Goal: Find specific page/section: Find specific page/section

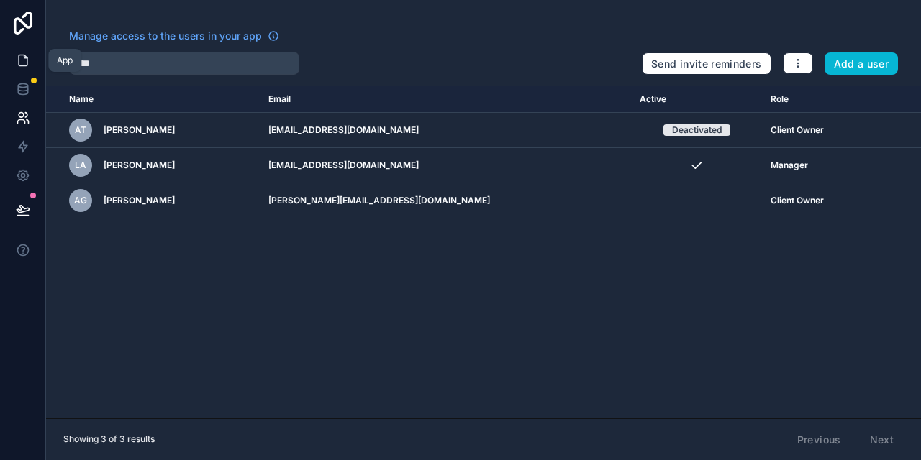
click at [22, 60] on icon at bounding box center [23, 60] width 14 height 14
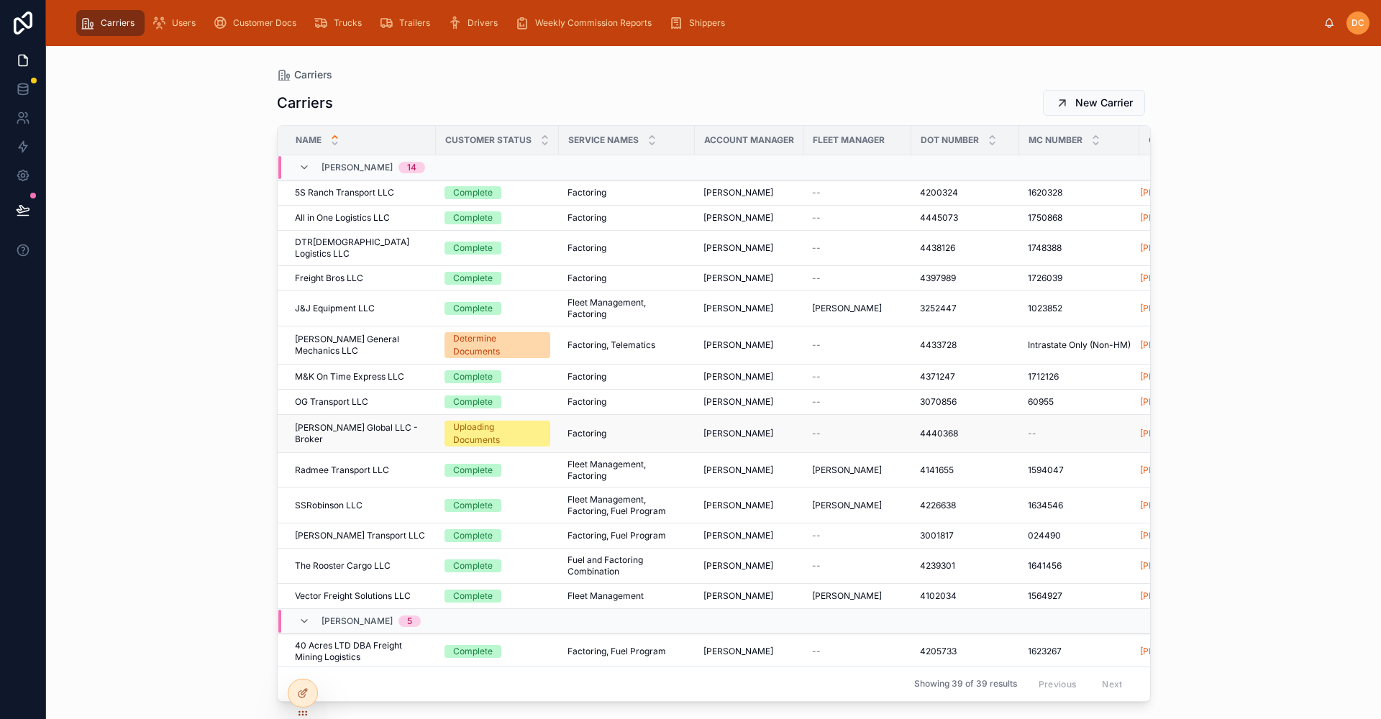
scroll to position [216, 0]
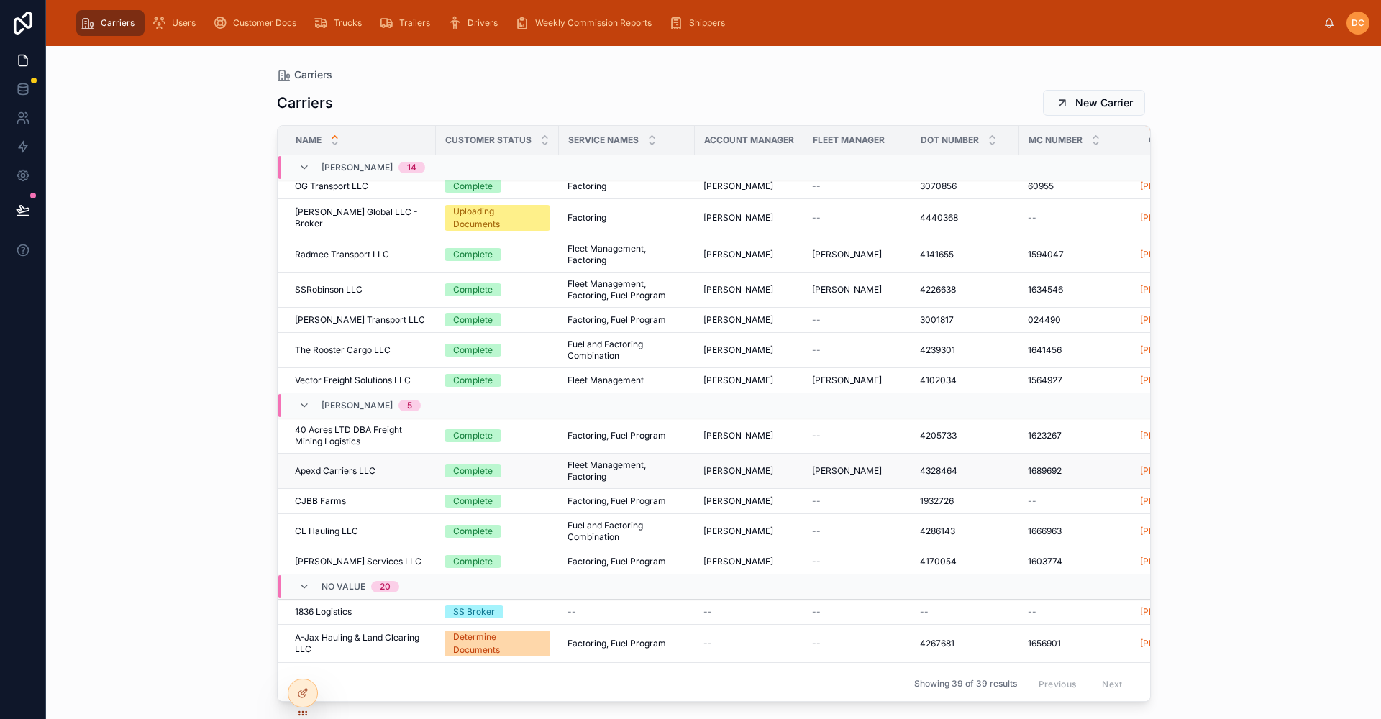
click at [419, 460] on div "Apexd Carriers LLC Apexd Carriers LLC" at bounding box center [361, 471] width 132 height 12
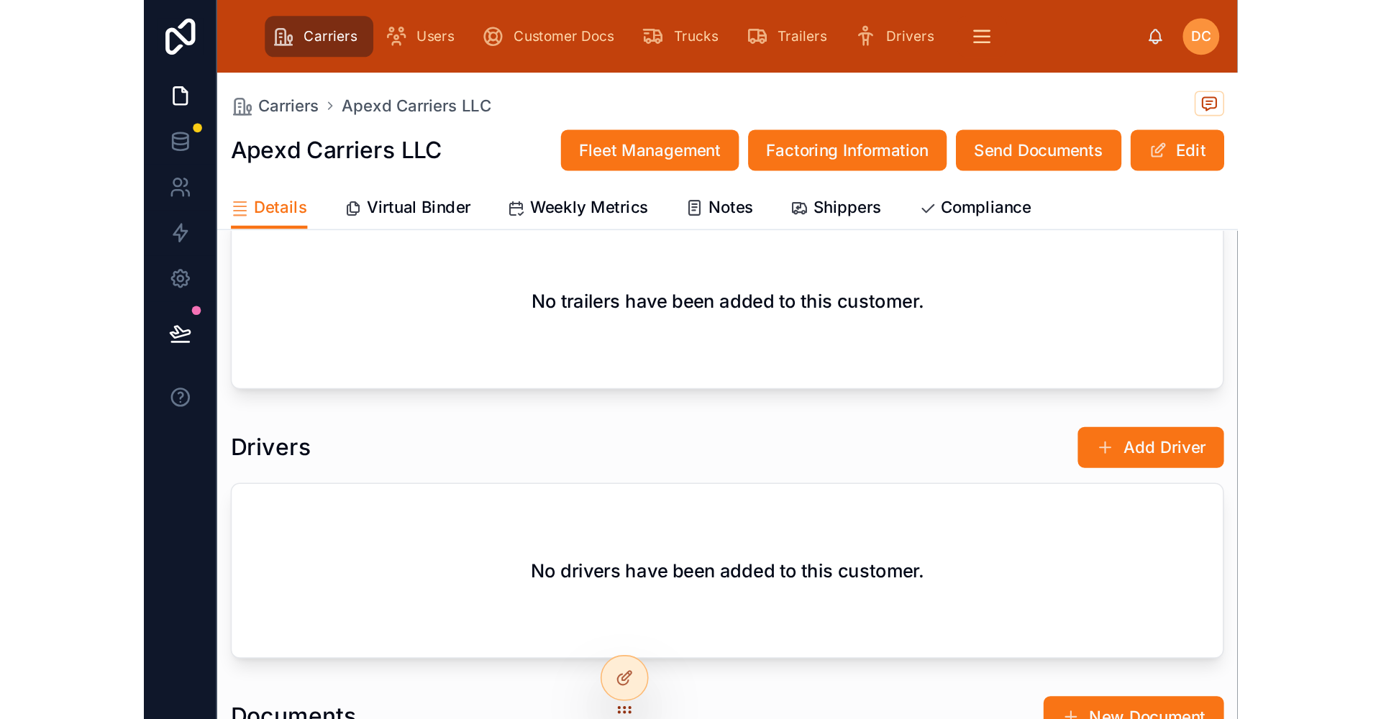
scroll to position [1825, 0]
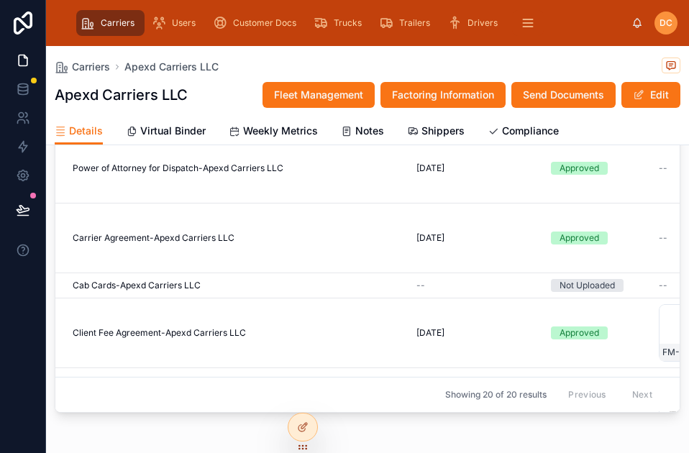
click at [421, 0] on div "Carriers Users Customer Docs Trucks Trailers Drivers Weekly Commission Reports …" at bounding box center [367, 23] width 643 height 46
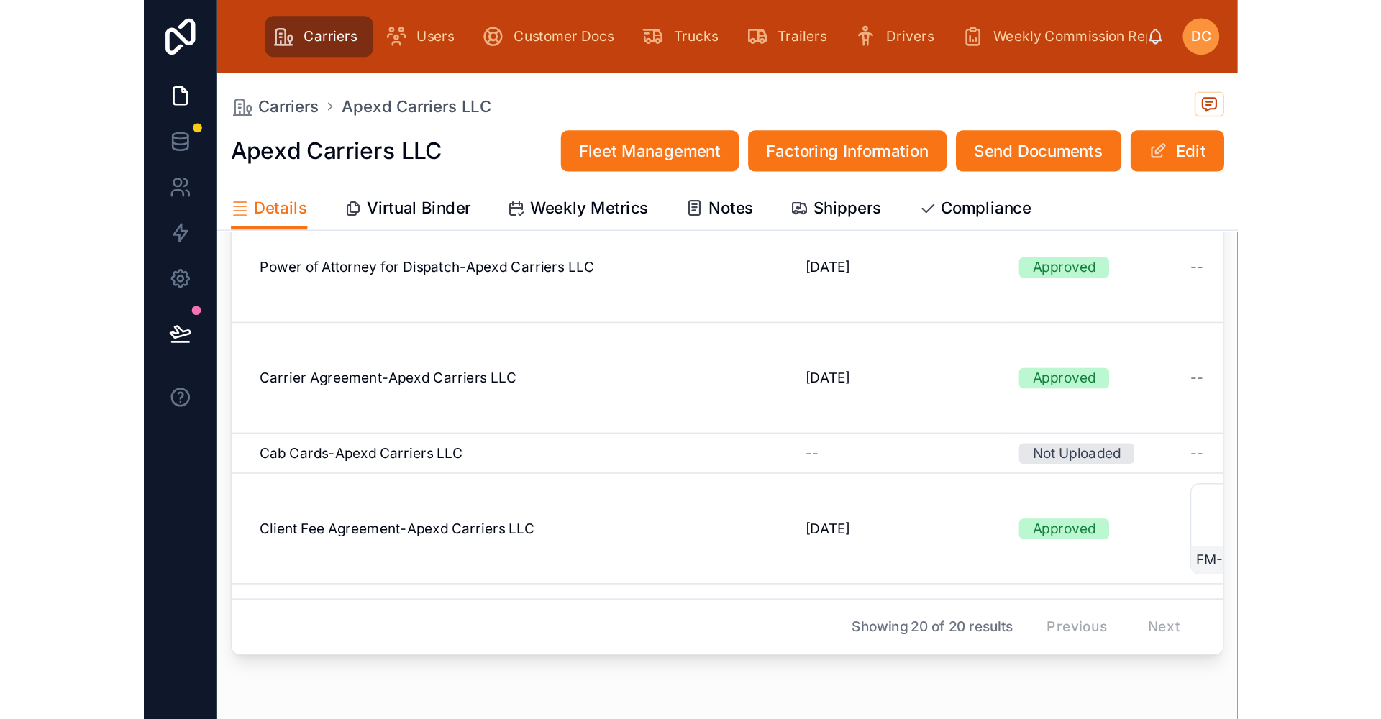
scroll to position [1422, 0]
